Goal: Task Accomplishment & Management: Manage account settings

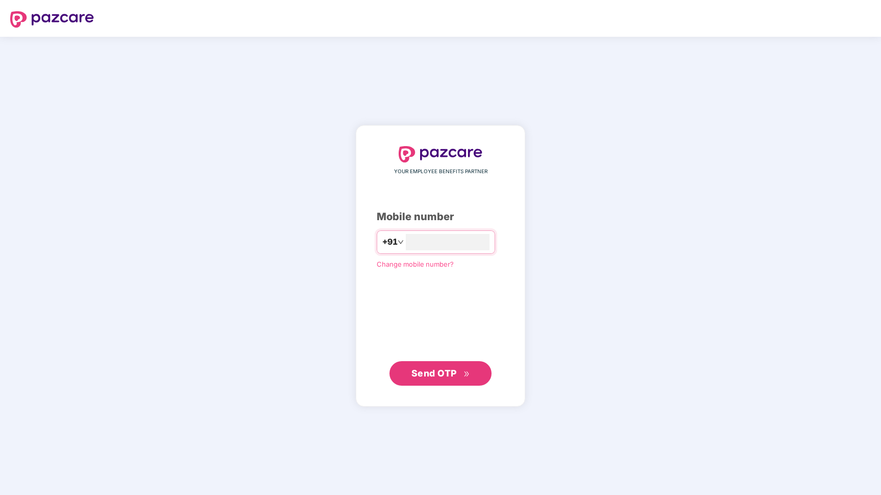
type input "**********"
click at [468, 371] on icon "double-right" at bounding box center [466, 373] width 7 height 7
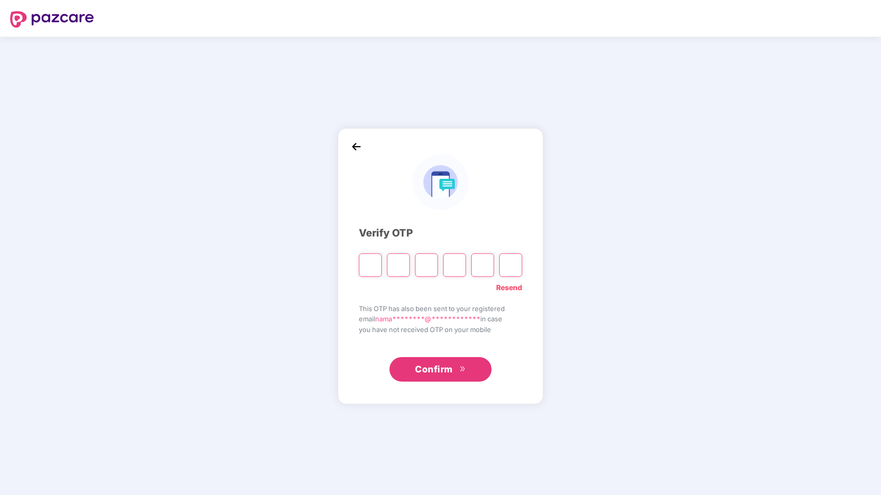
type input "*"
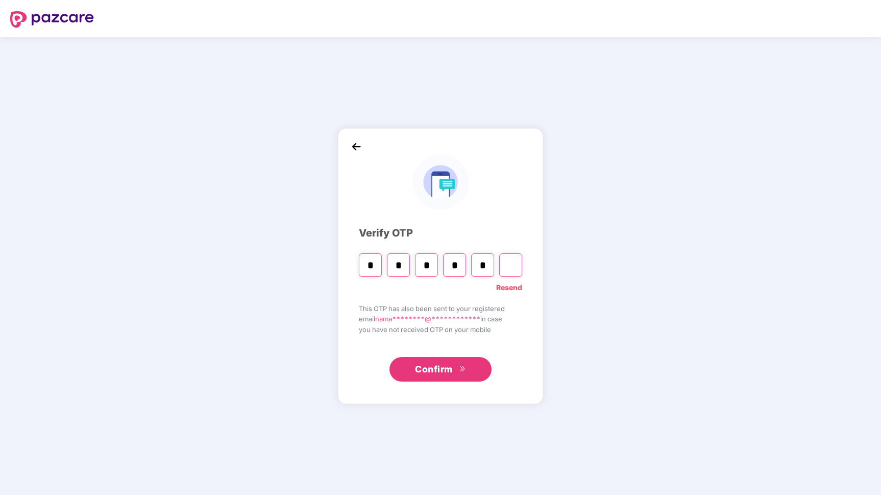
type input "*"
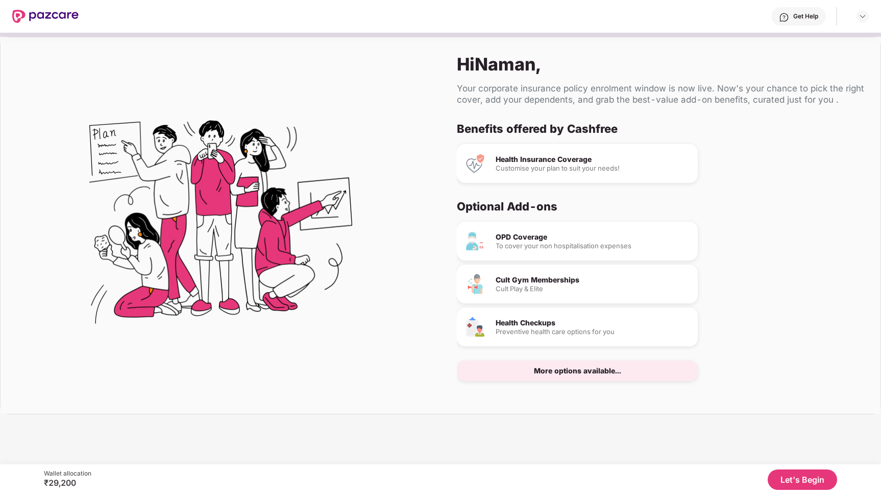
click at [551, 171] on div "Customise your plan to suit your needs!" at bounding box center [593, 168] width 194 height 7
click at [793, 483] on button "Let's Begin" at bounding box center [802, 479] width 69 height 20
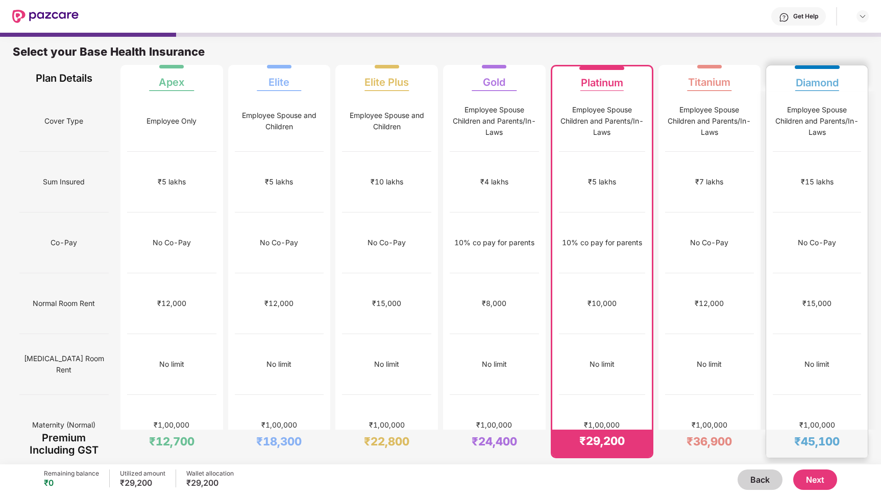
click at [831, 220] on div "No Co-Pay" at bounding box center [817, 242] width 88 height 61
